Goal: Transaction & Acquisition: Purchase product/service

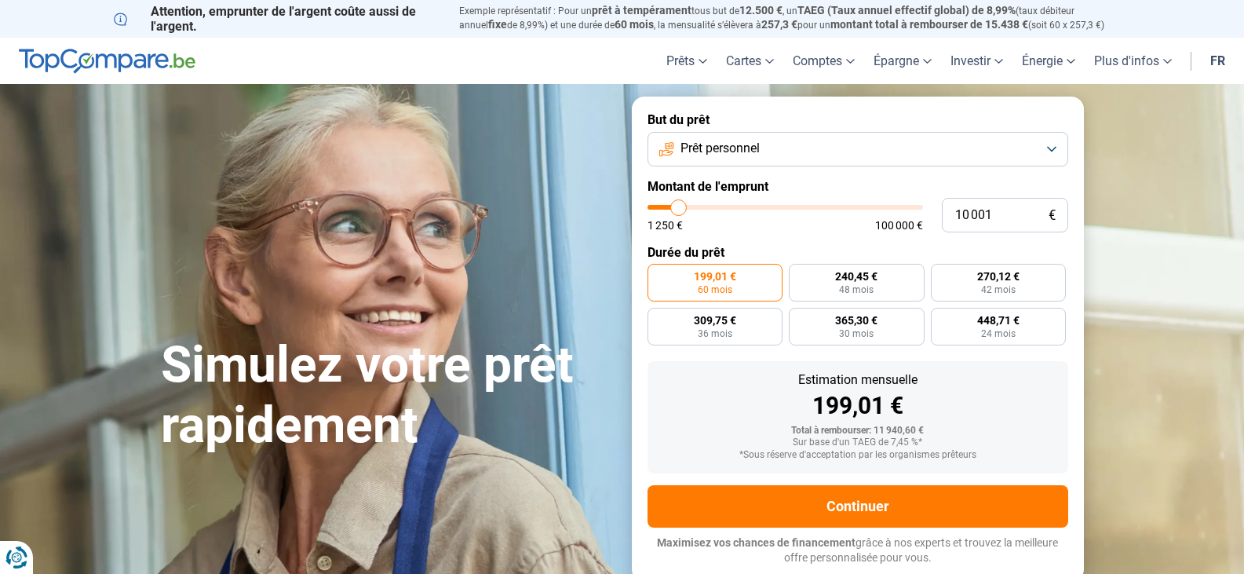
type input "9 750"
type input "9750"
type input "10 000"
type input "10000"
type input "10 250"
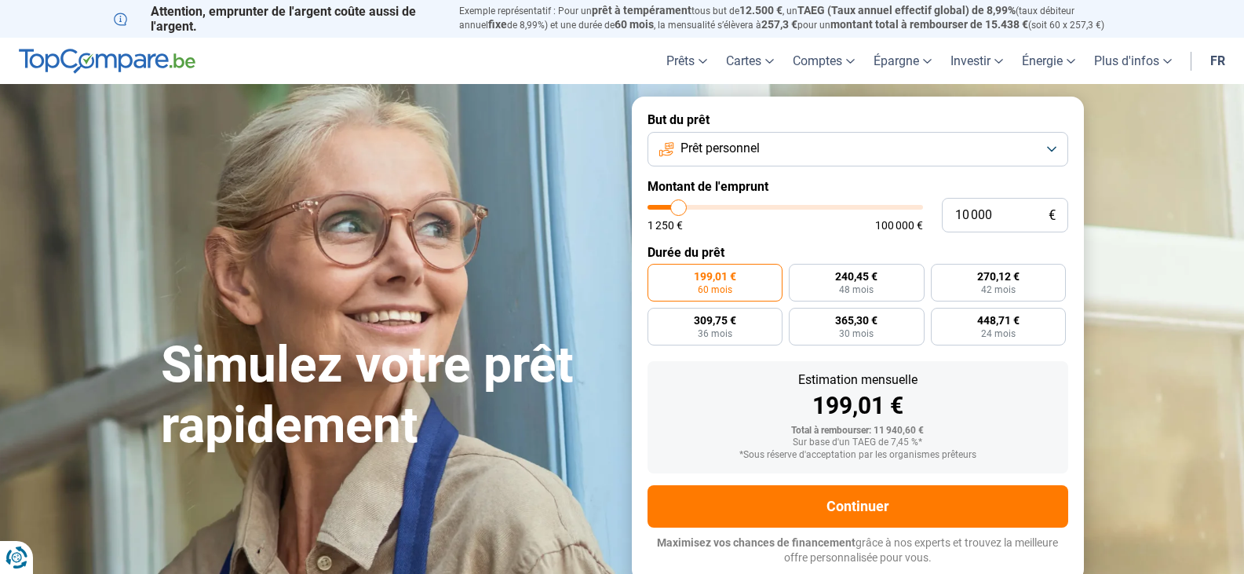
type input "10250"
type input "10 500"
type input "10500"
type input "11 000"
type input "11000"
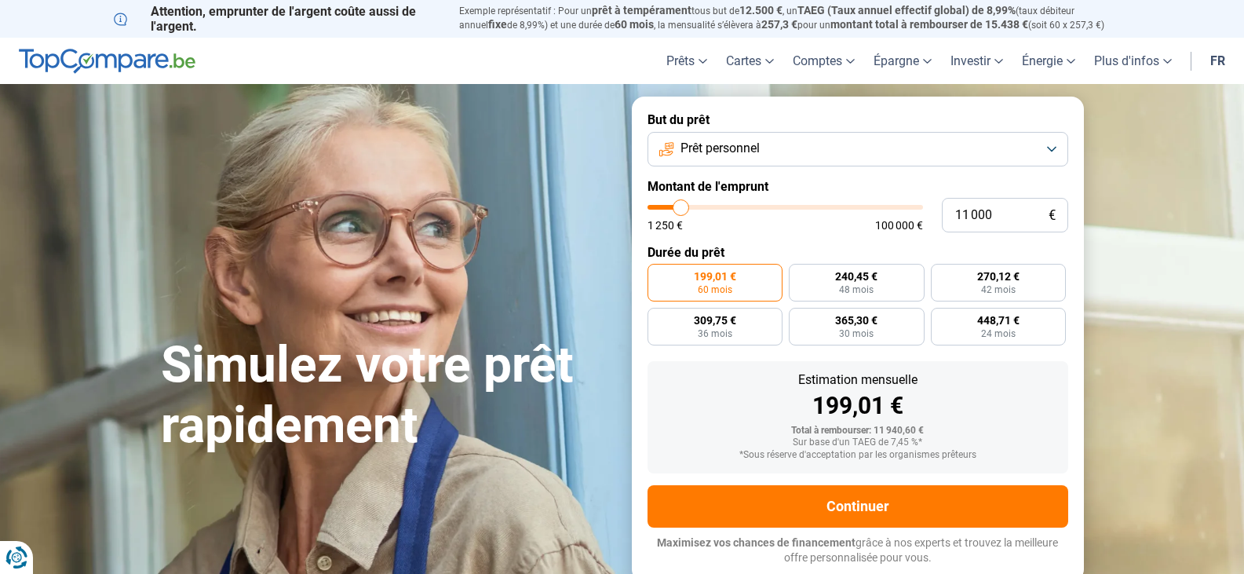
type input "11 500"
type input "11500"
type input "12 500"
type input "12500"
type input "12 750"
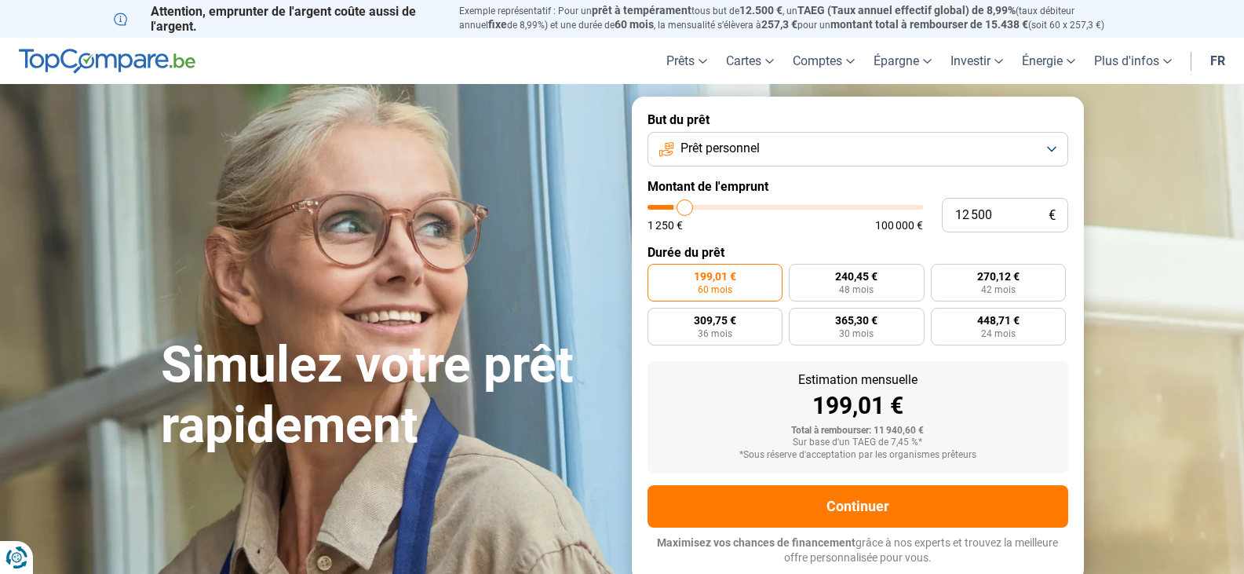
type input "12750"
type input "13 500"
type input "13500"
type input "14 000"
type input "14000"
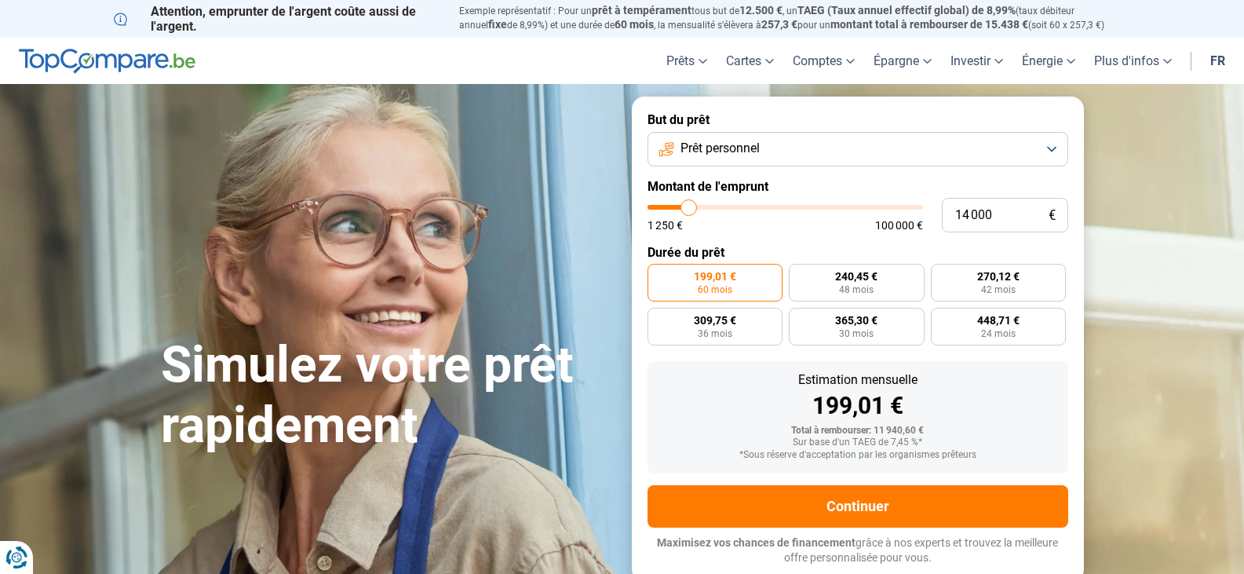
type input "14 250"
type input "14250"
type input "14 750"
type input "14750"
type input "15 500"
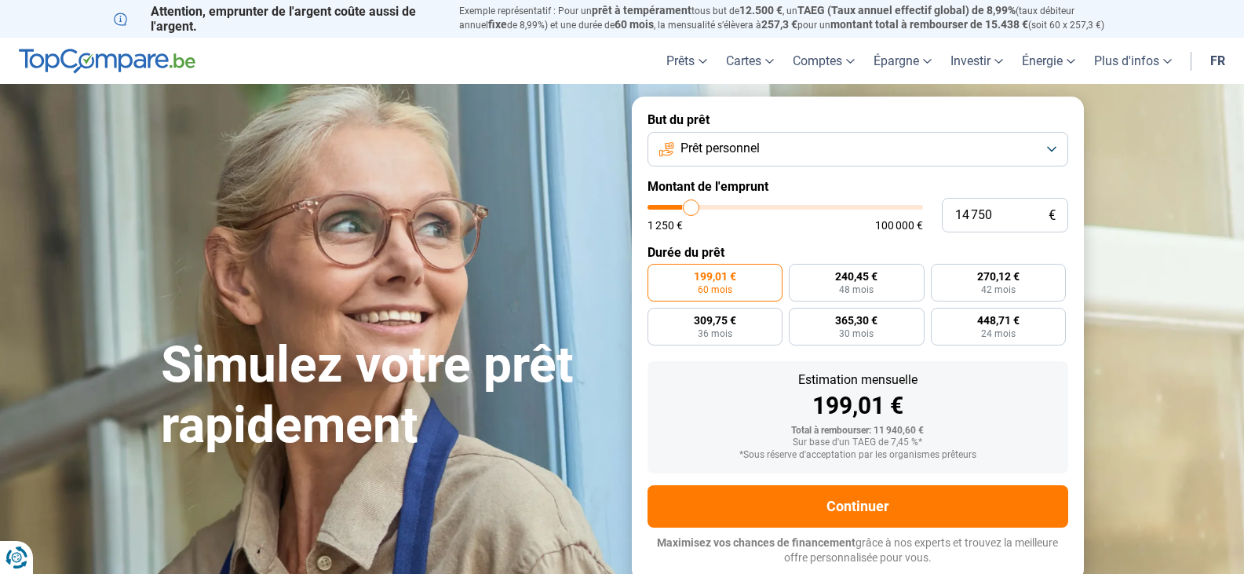
type input "15500"
type input "16 250"
type input "16250"
type input "17 250"
type input "17250"
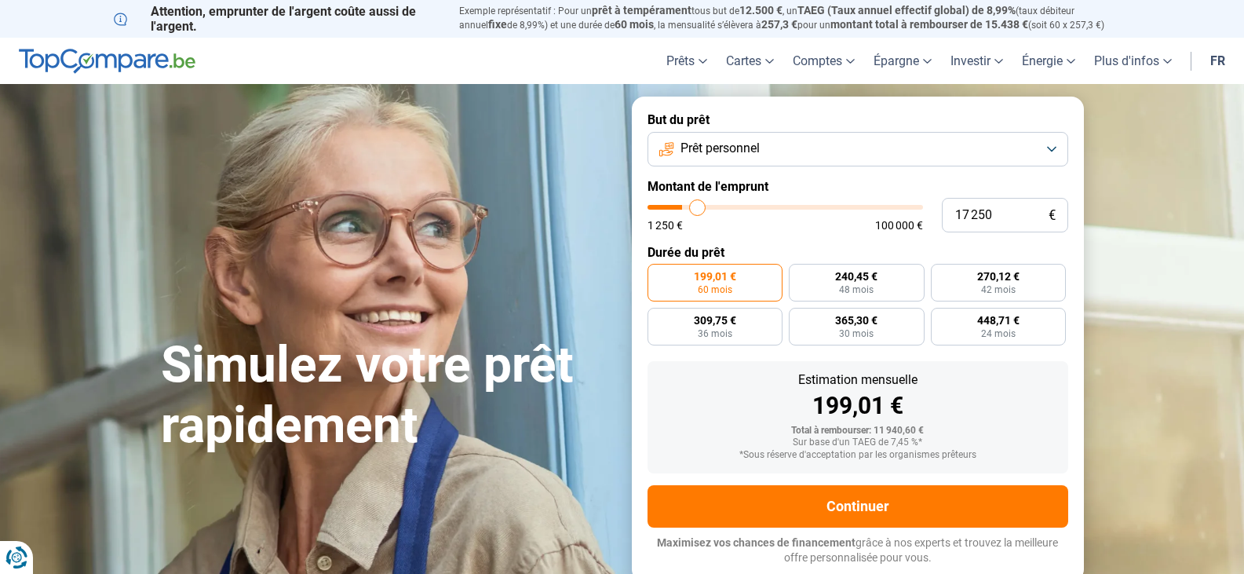
type input "17 500"
type input "17500"
type input "18 000"
type input "18000"
type input "18 750"
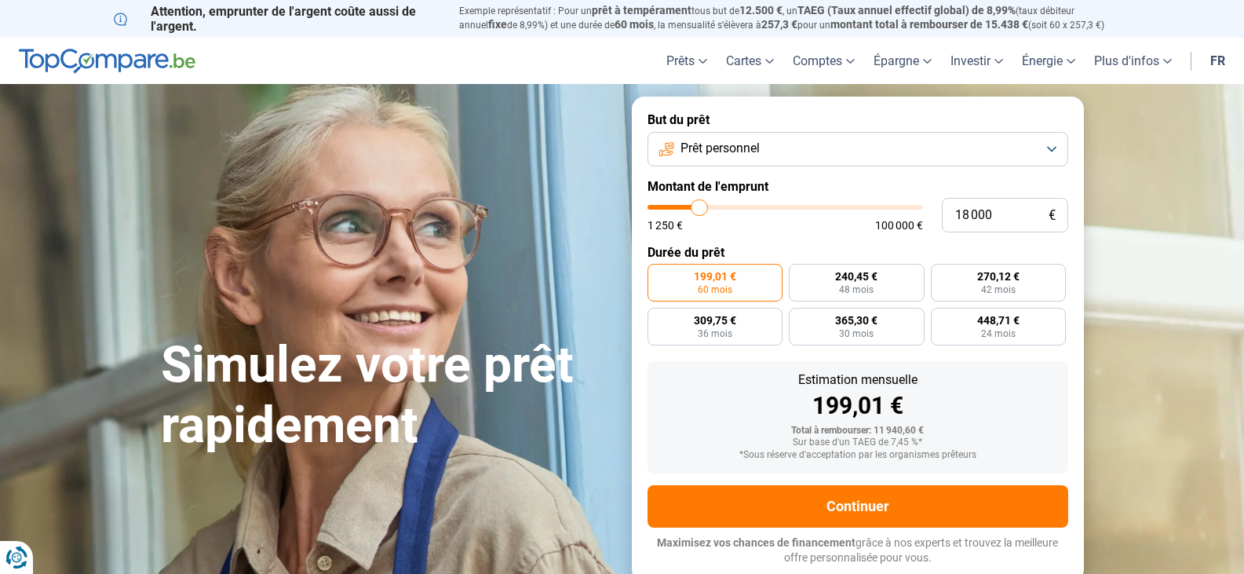
type input "18750"
type input "19 000"
type input "19000"
type input "19 250"
type input "19250"
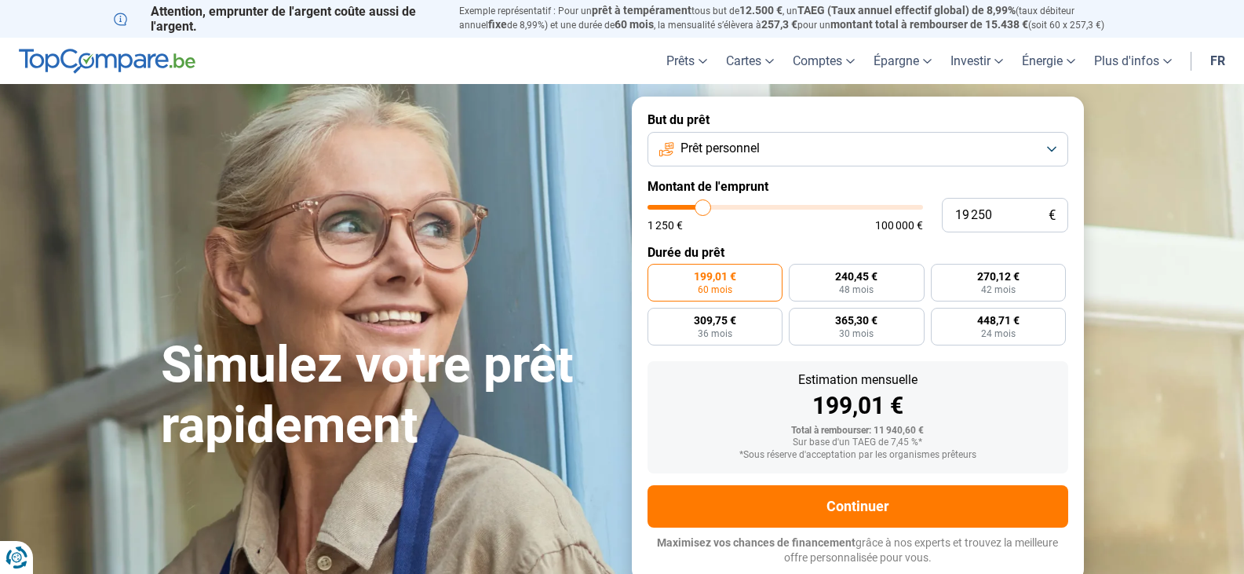
type input "18 750"
type input "18750"
type input "18 000"
type input "18000"
type input "17 500"
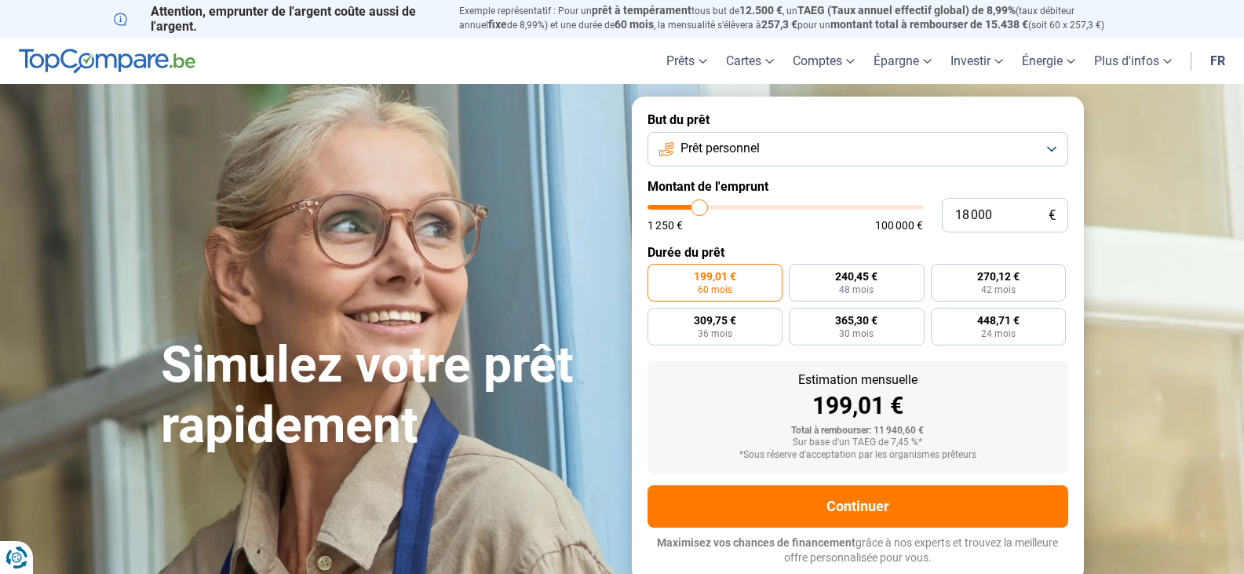
type input "17500"
type input "17 250"
type input "17250"
type input "16 500"
drag, startPoint x: 677, startPoint y: 208, endPoint x: 696, endPoint y: 203, distance: 19.4
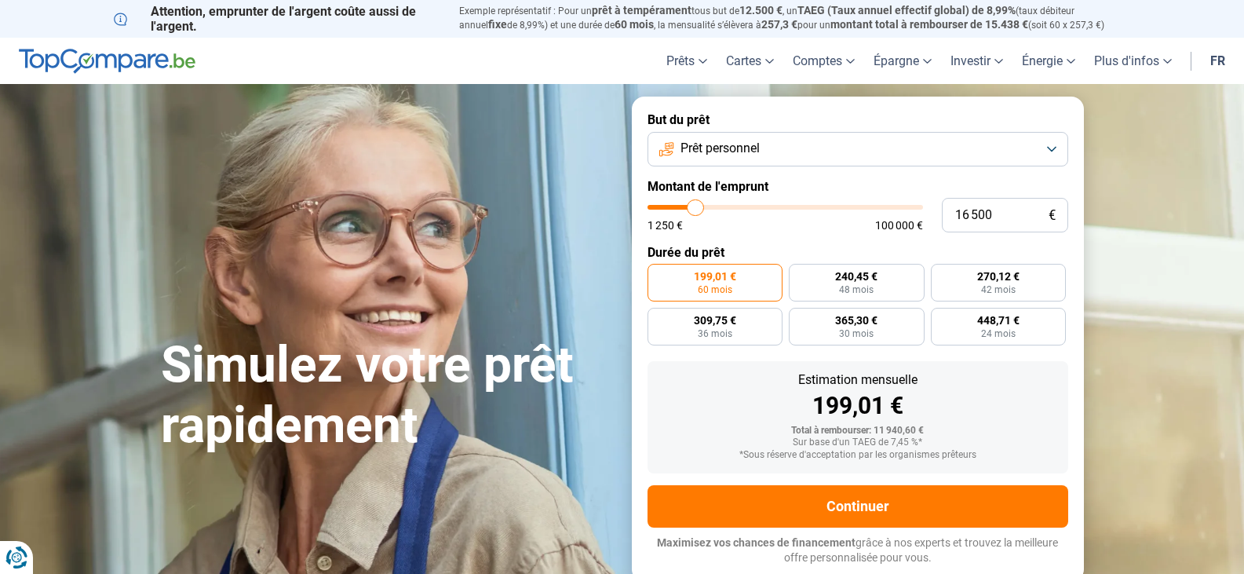
type input "16500"
click at [696, 205] on input "range" at bounding box center [785, 207] width 275 height 5
radio input "false"
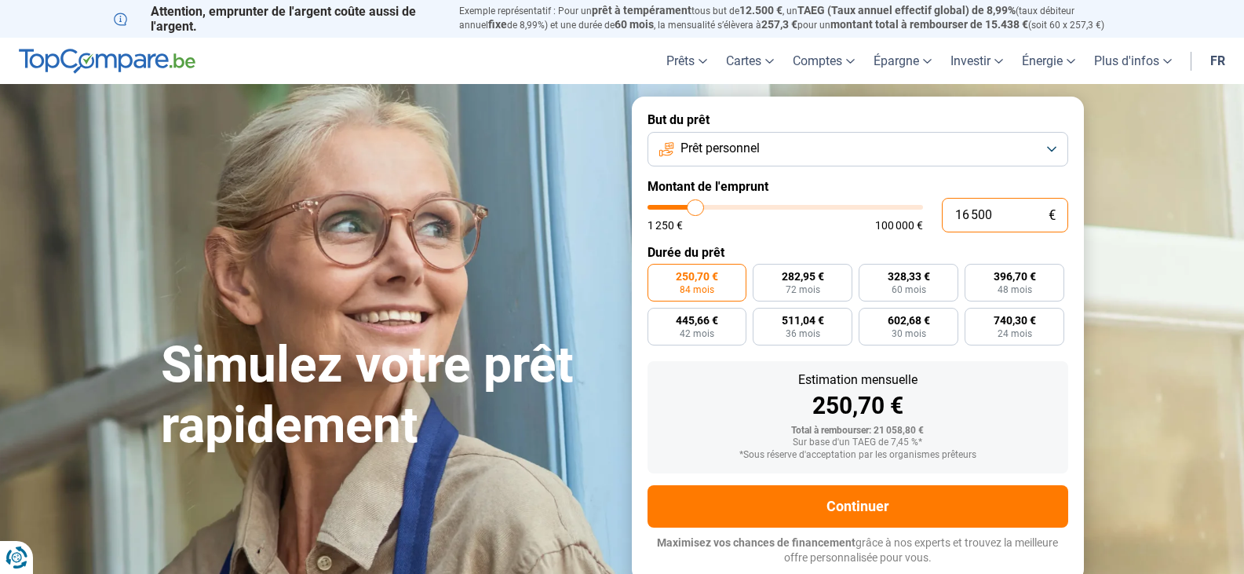
click at [1019, 210] on input "16 500" at bounding box center [1005, 215] width 126 height 35
type input "1 650"
type input "1750"
type input "165"
type input "1250"
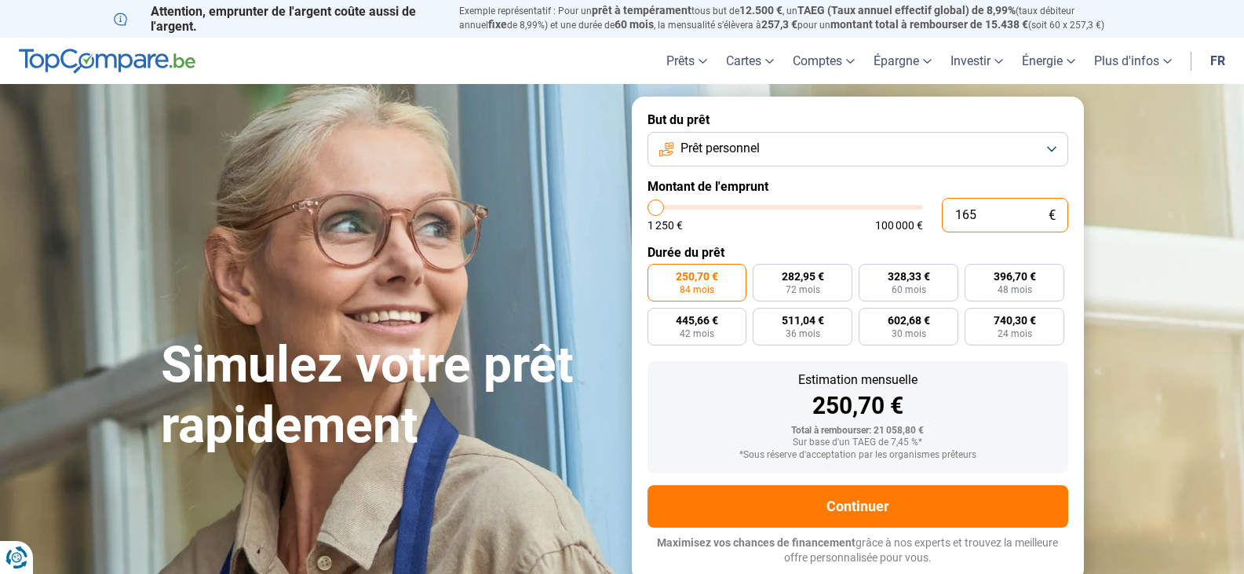
type input "16"
type input "1250"
type input "1"
type input "1250"
type input "0"
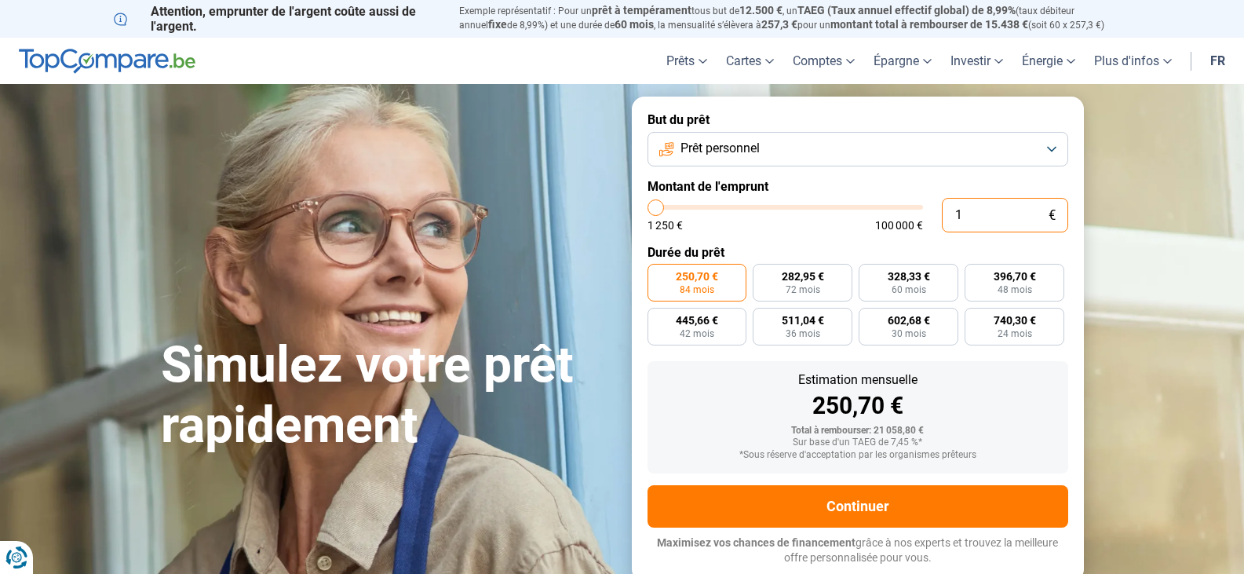
type input "1250"
type input "1 250"
type input "1250"
radio input "true"
type input "12 502"
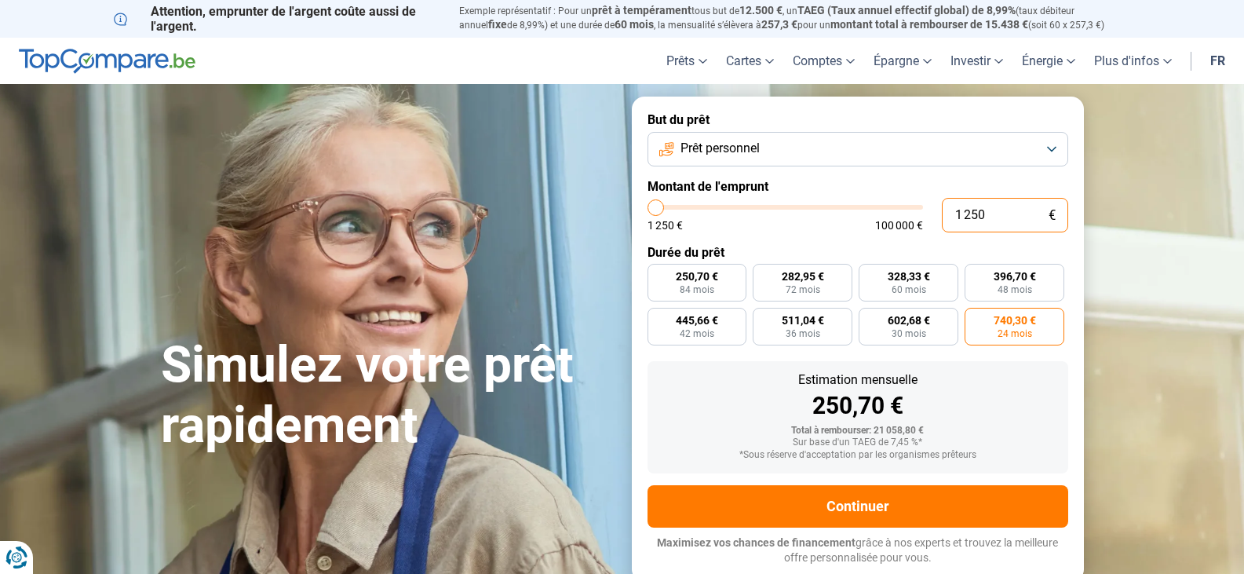
type input "12500"
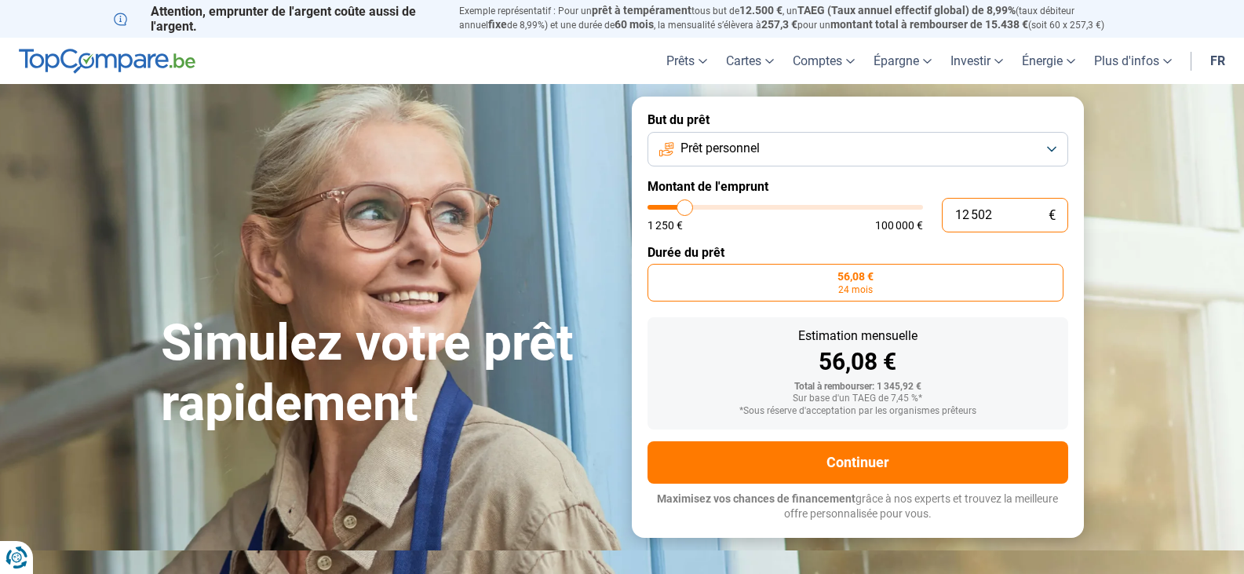
type input "125 020"
type input "100000"
type input "12 502"
type input "12500"
type input "125 025"
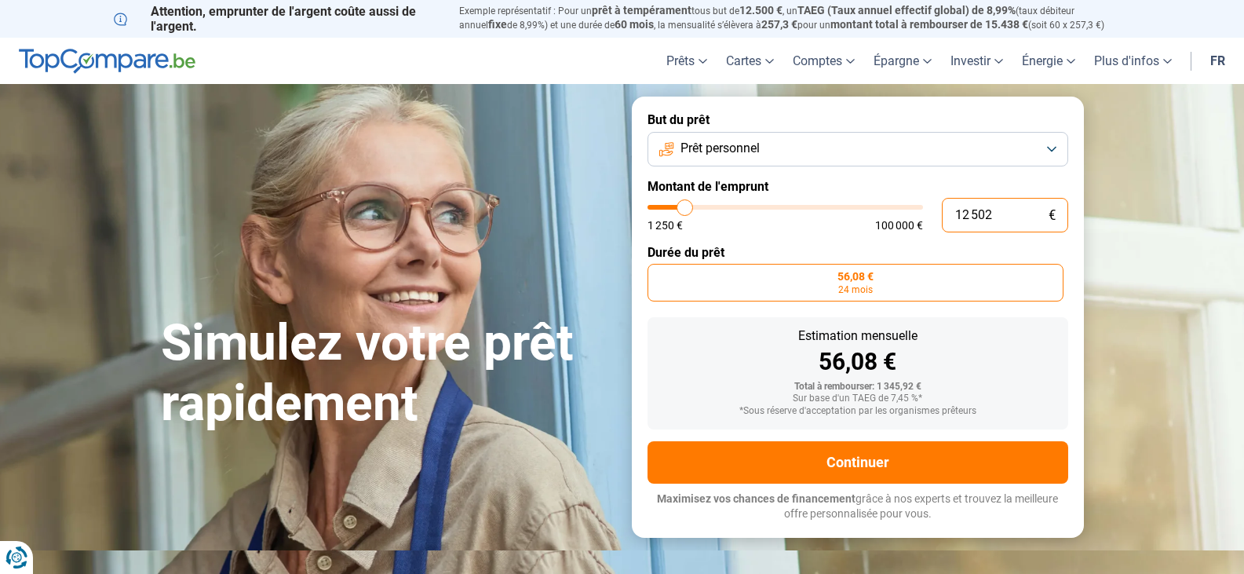
type input "100000"
type input "100 000"
type input "100000"
radio input "false"
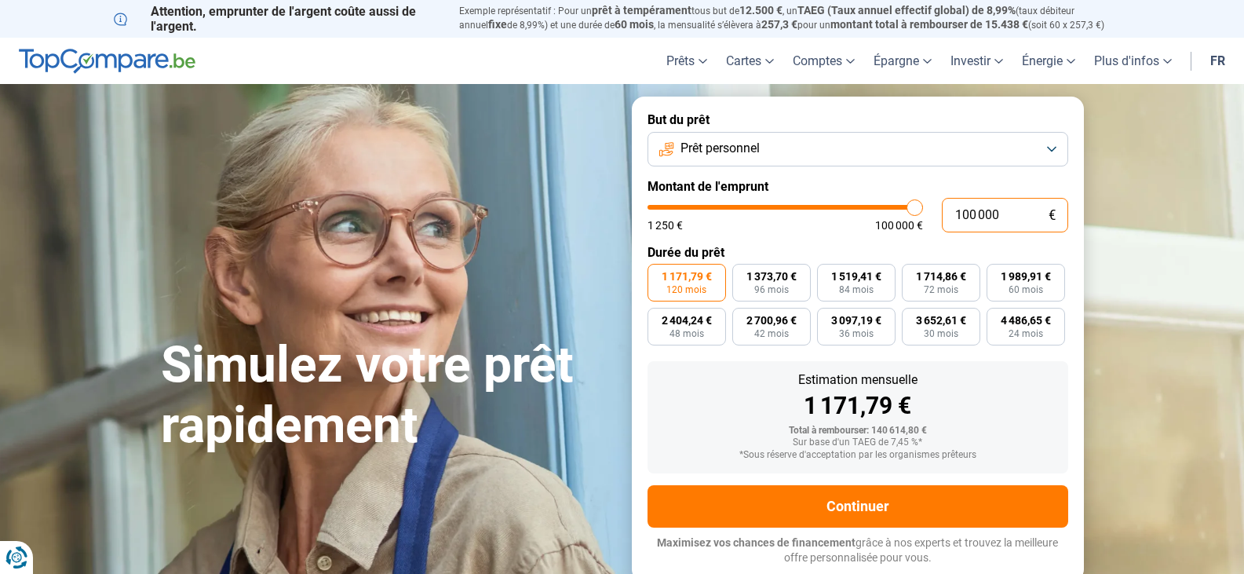
type input "10 000"
type input "10000"
type input "1 000"
type input "1250"
type input "100"
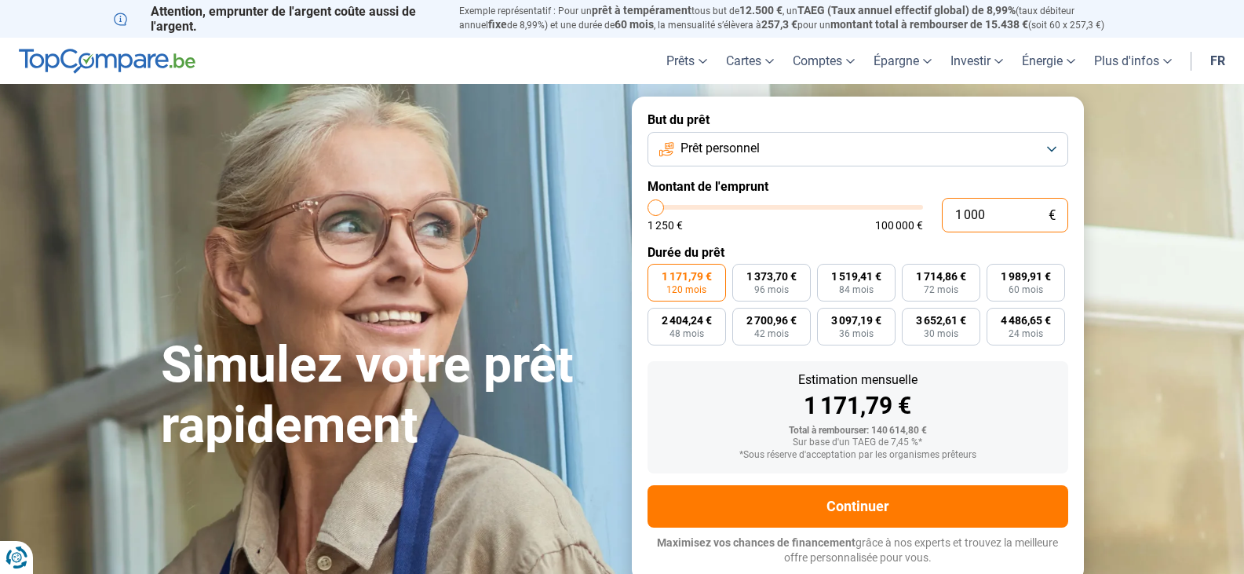
type input "1250"
type input "10"
type input "1250"
type input "1"
type input "1250"
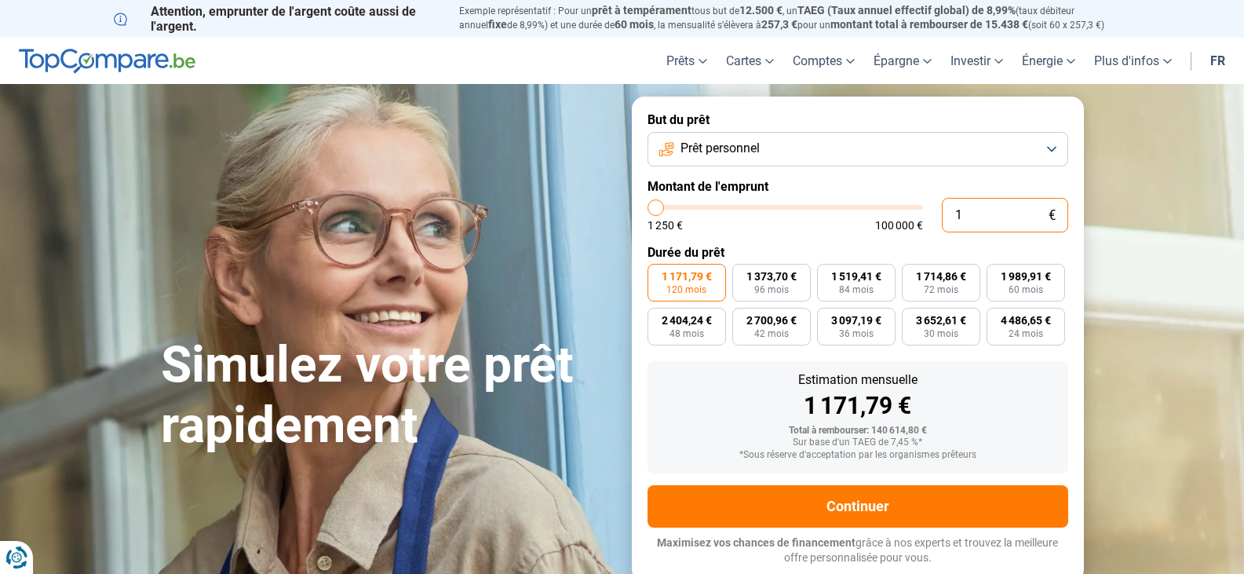
type input "0"
type input "1250"
type input "2"
type input "1250"
type input "25"
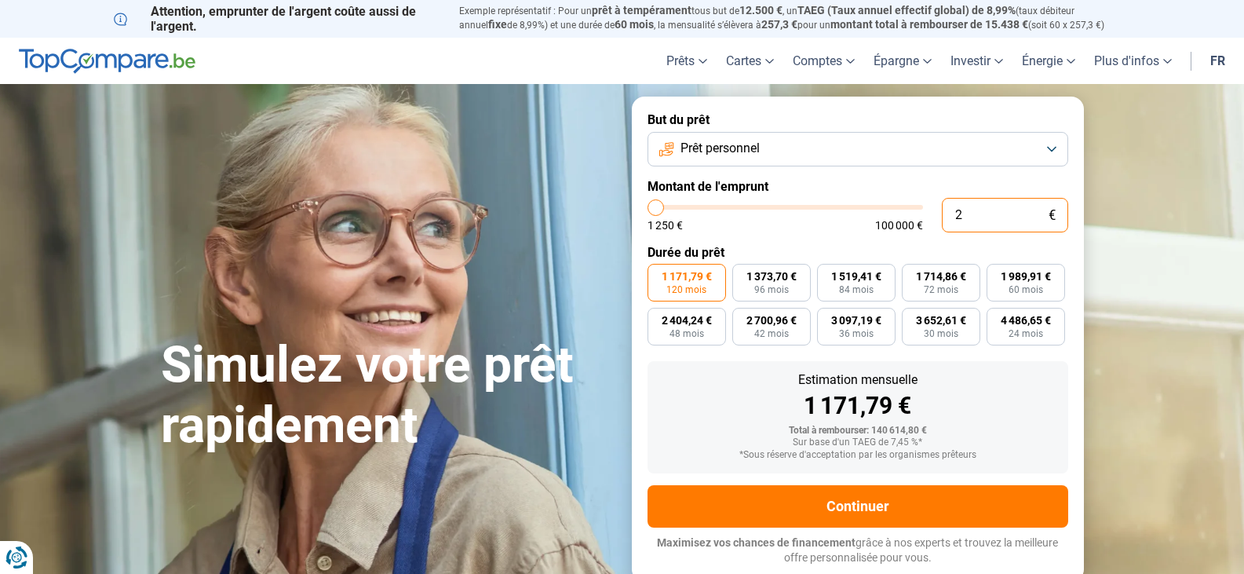
type input "1250"
type input "250"
type input "1250"
type input "2 500"
type input "2500"
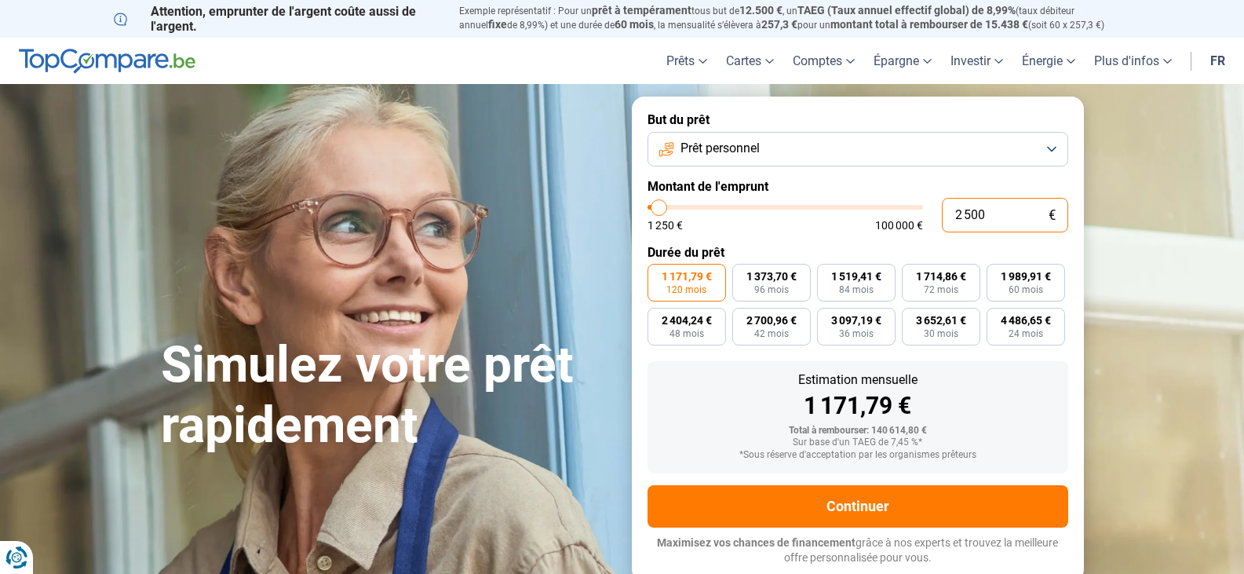
radio input "true"
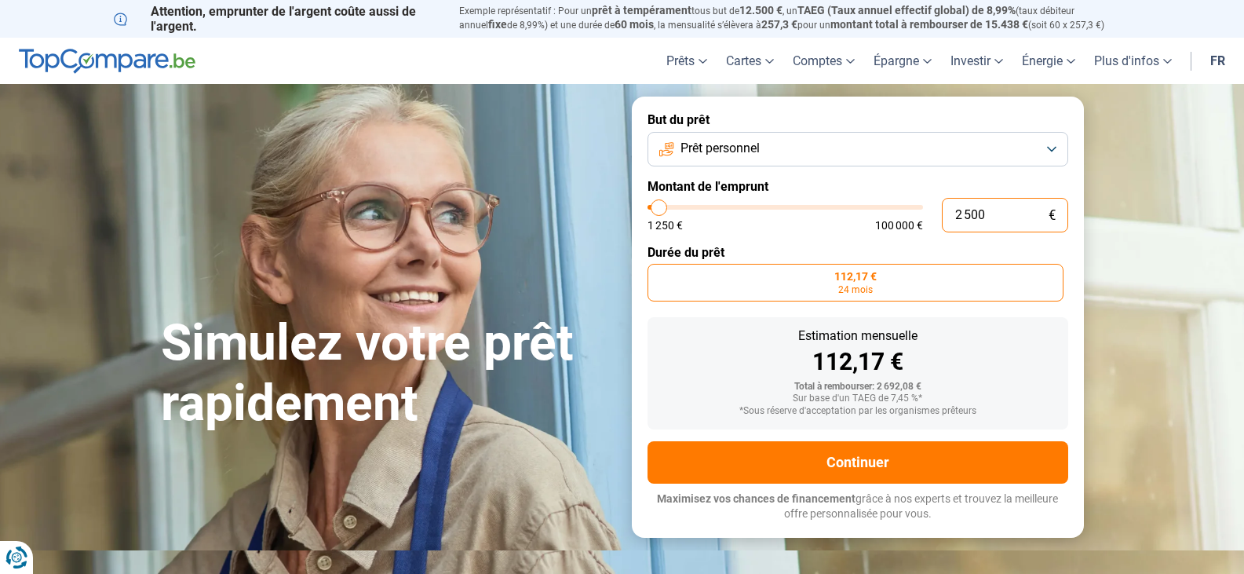
type input "2 500"
click at [976, 164] on button "Prêt personnel" at bounding box center [858, 149] width 421 height 35
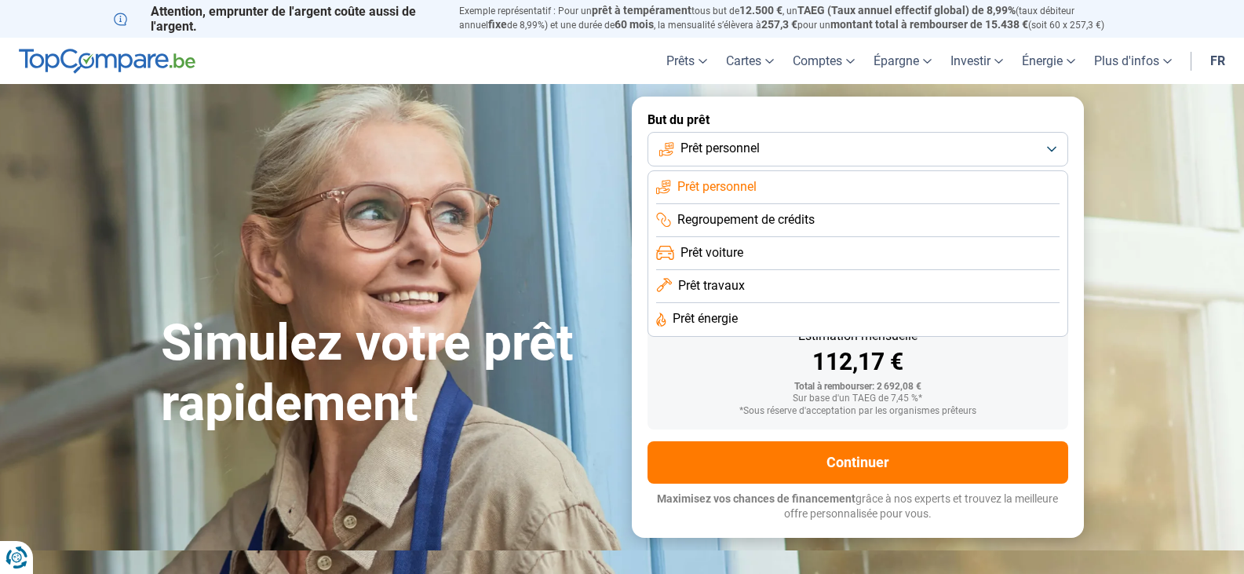
click at [768, 256] on li "Prêt voiture" at bounding box center [857, 253] width 403 height 33
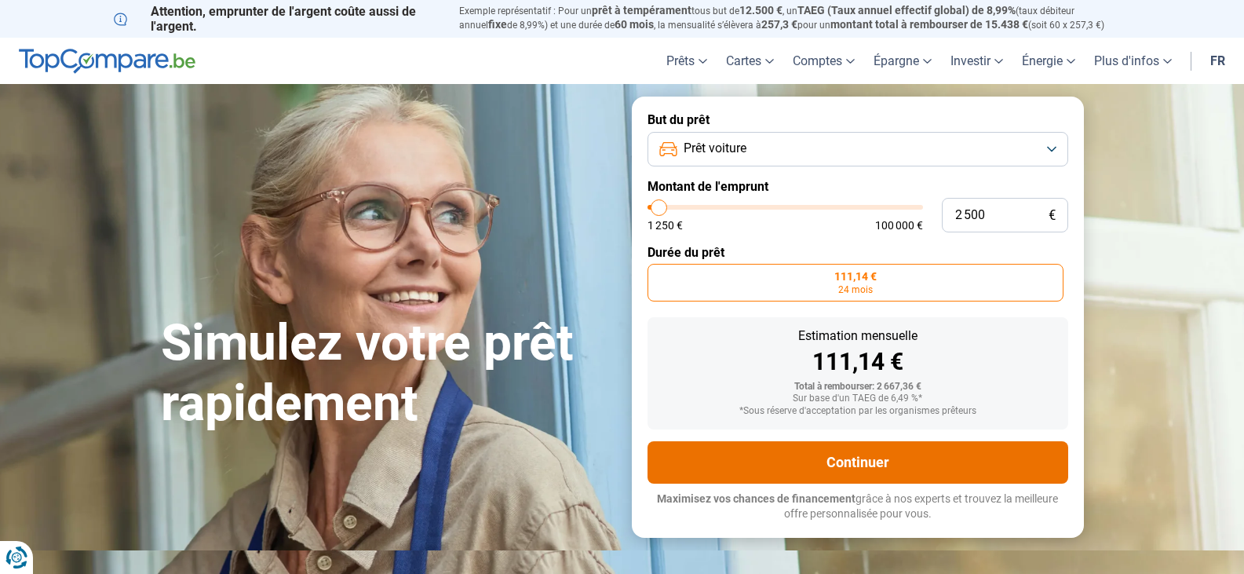
click at [832, 465] on button "Continuer" at bounding box center [858, 462] width 421 height 42
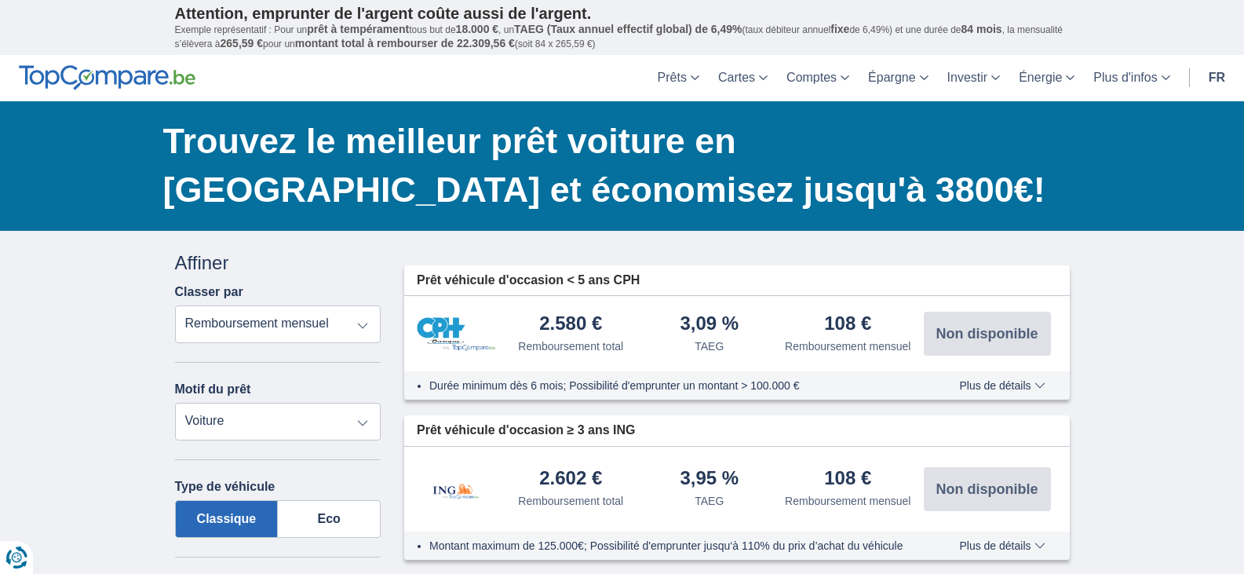
click at [364, 322] on select "Remboursement total TAEG Remboursement mensuel" at bounding box center [278, 324] width 206 height 38
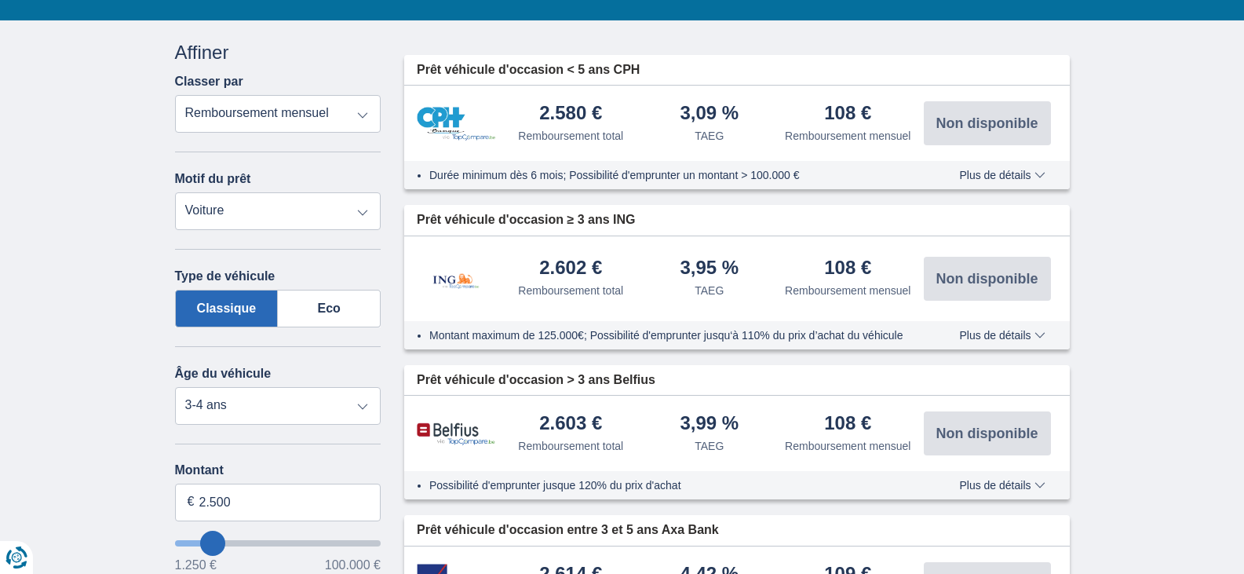
scroll to position [235, 0]
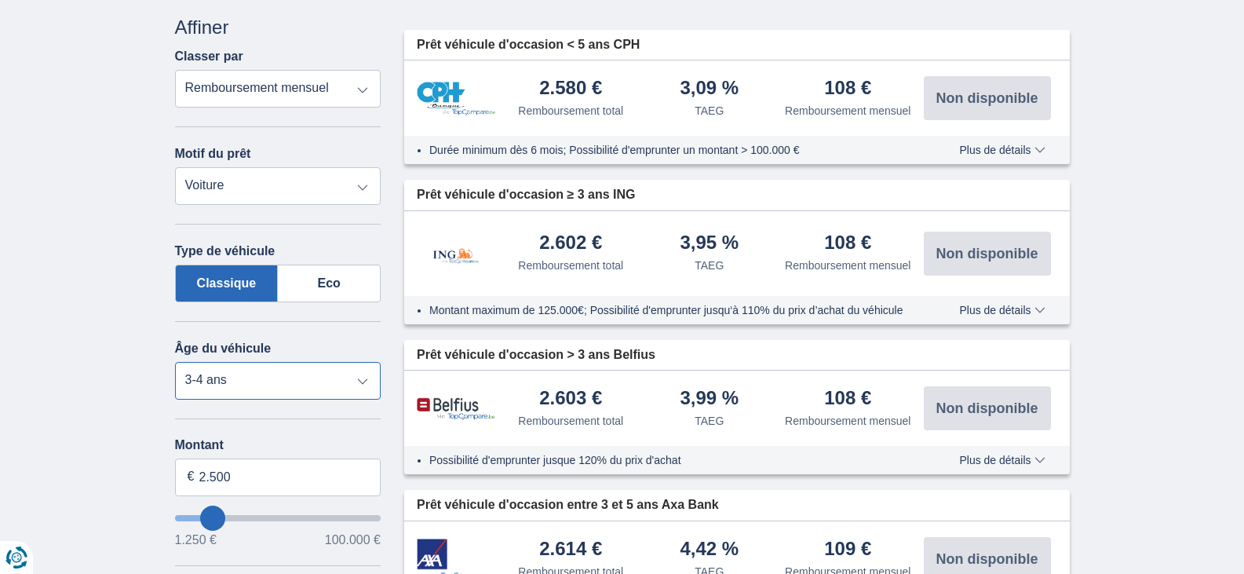
click at [365, 381] on select "Neuf 0-1 ans 1-2 ans 2-3 ans 3-4 ans 4-5 ans 5+ ans" at bounding box center [278, 381] width 206 height 38
select select "5+"
click at [175, 362] on select "Neuf 0-1 ans 1-2 ans 2-3 ans 3-4 ans 4-5 ans 5+ ans" at bounding box center [278, 381] width 206 height 38
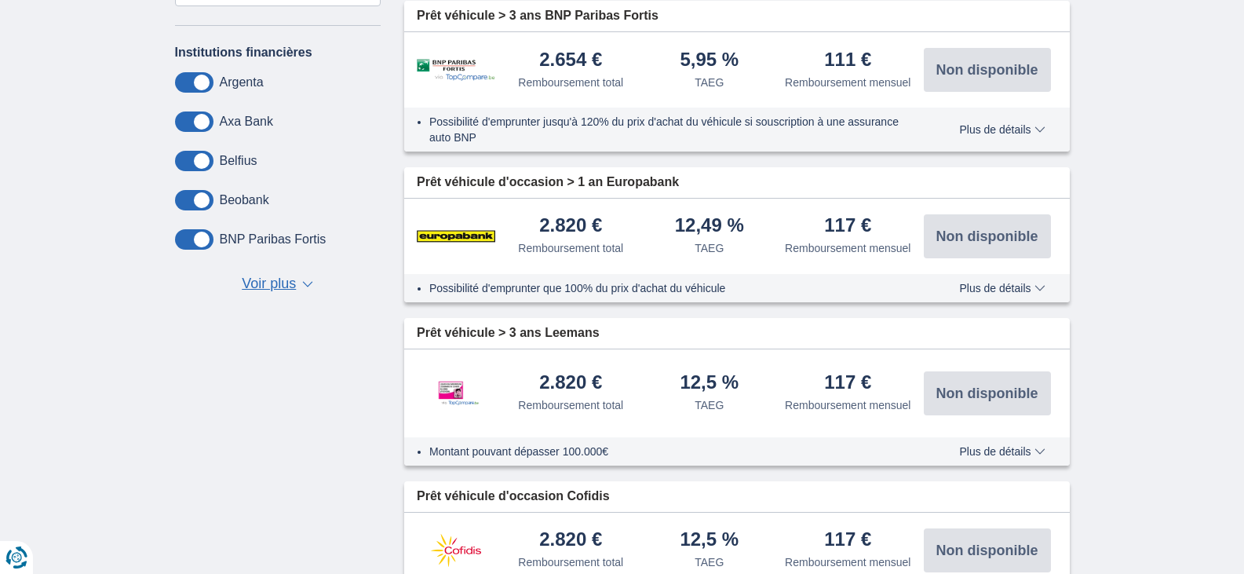
scroll to position [1099, 0]
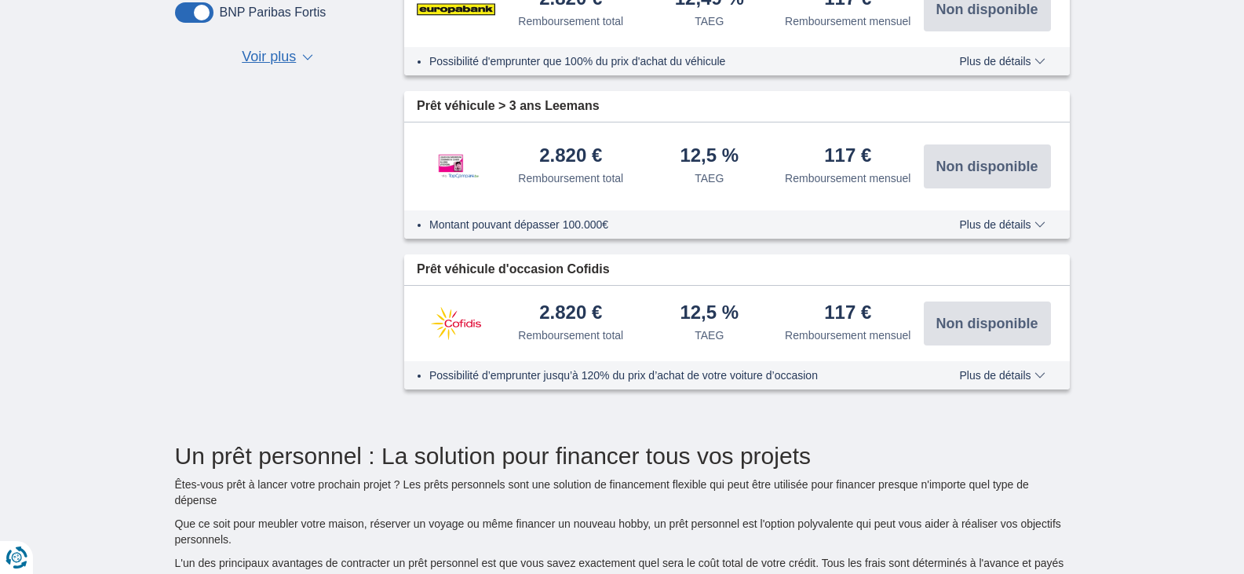
click at [1036, 377] on span "Plus de détails" at bounding box center [1002, 375] width 86 height 11
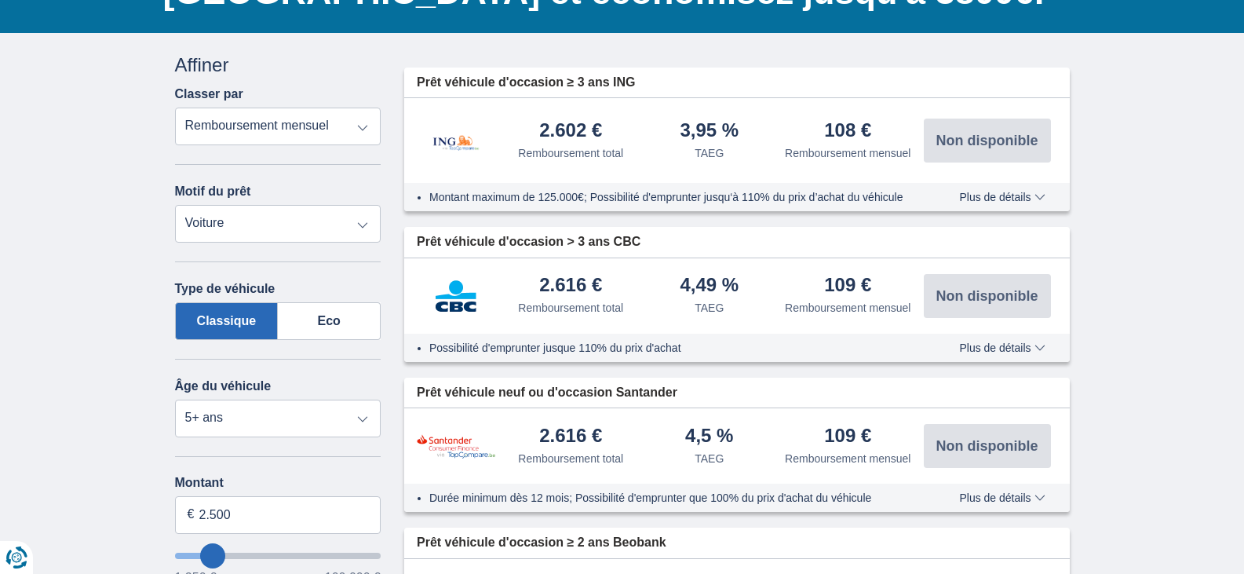
scroll to position [0, 0]
